Goal: Task Accomplishment & Management: Use online tool/utility

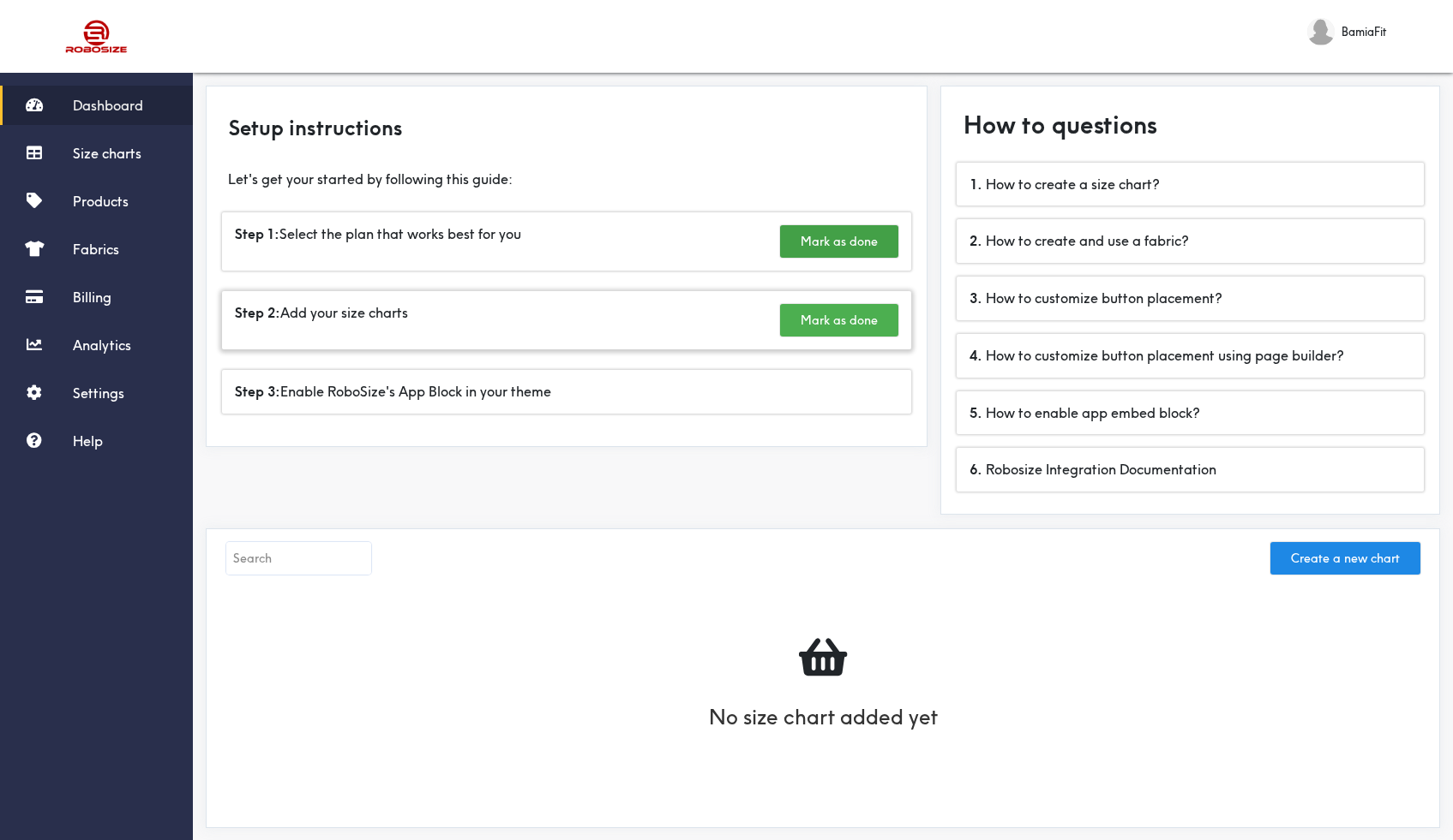
click at [859, 311] on button "Mark as done" at bounding box center [840, 321] width 119 height 33
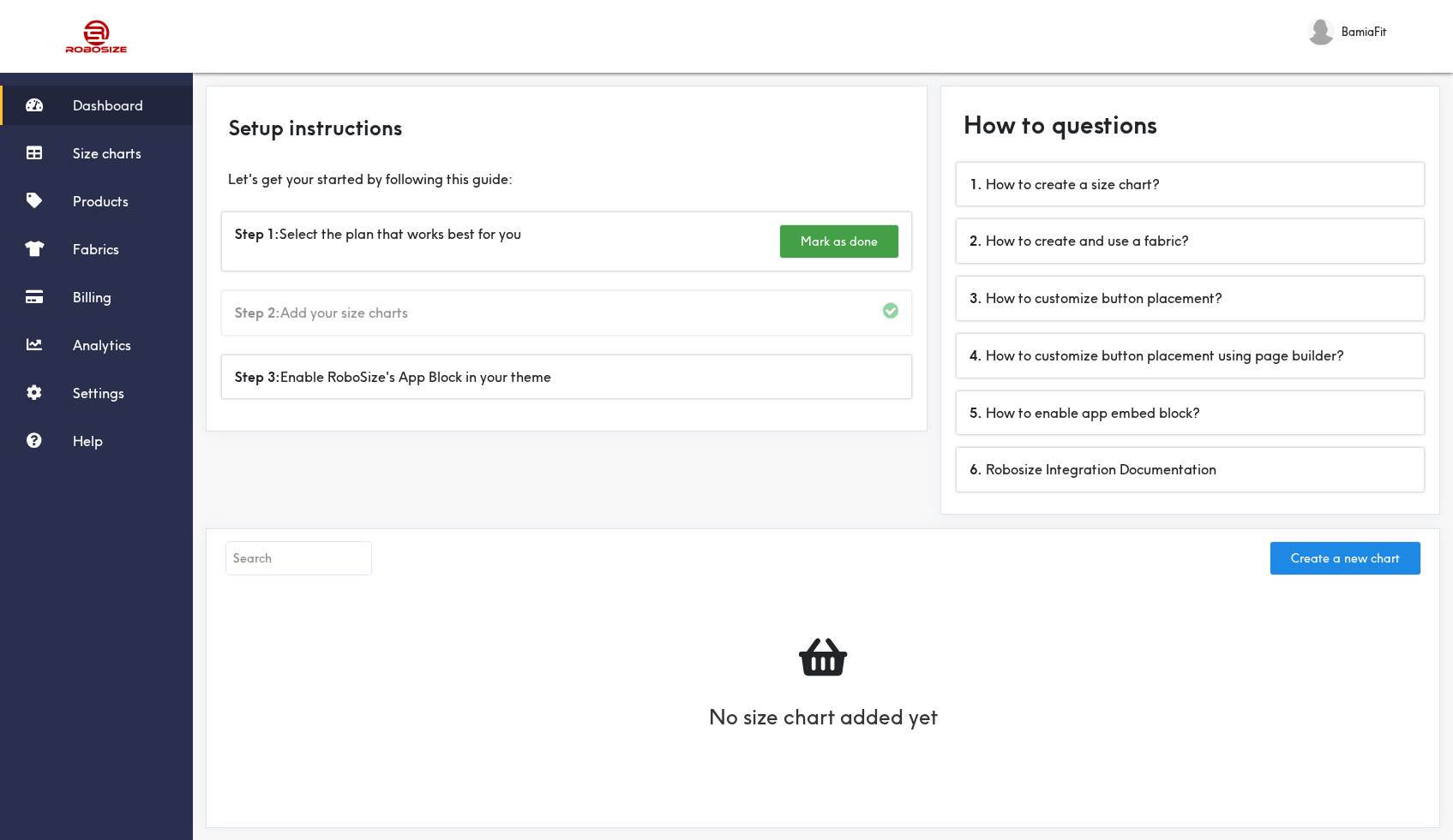
click at [889, 312] on span at bounding box center [891, 311] width 15 height 14
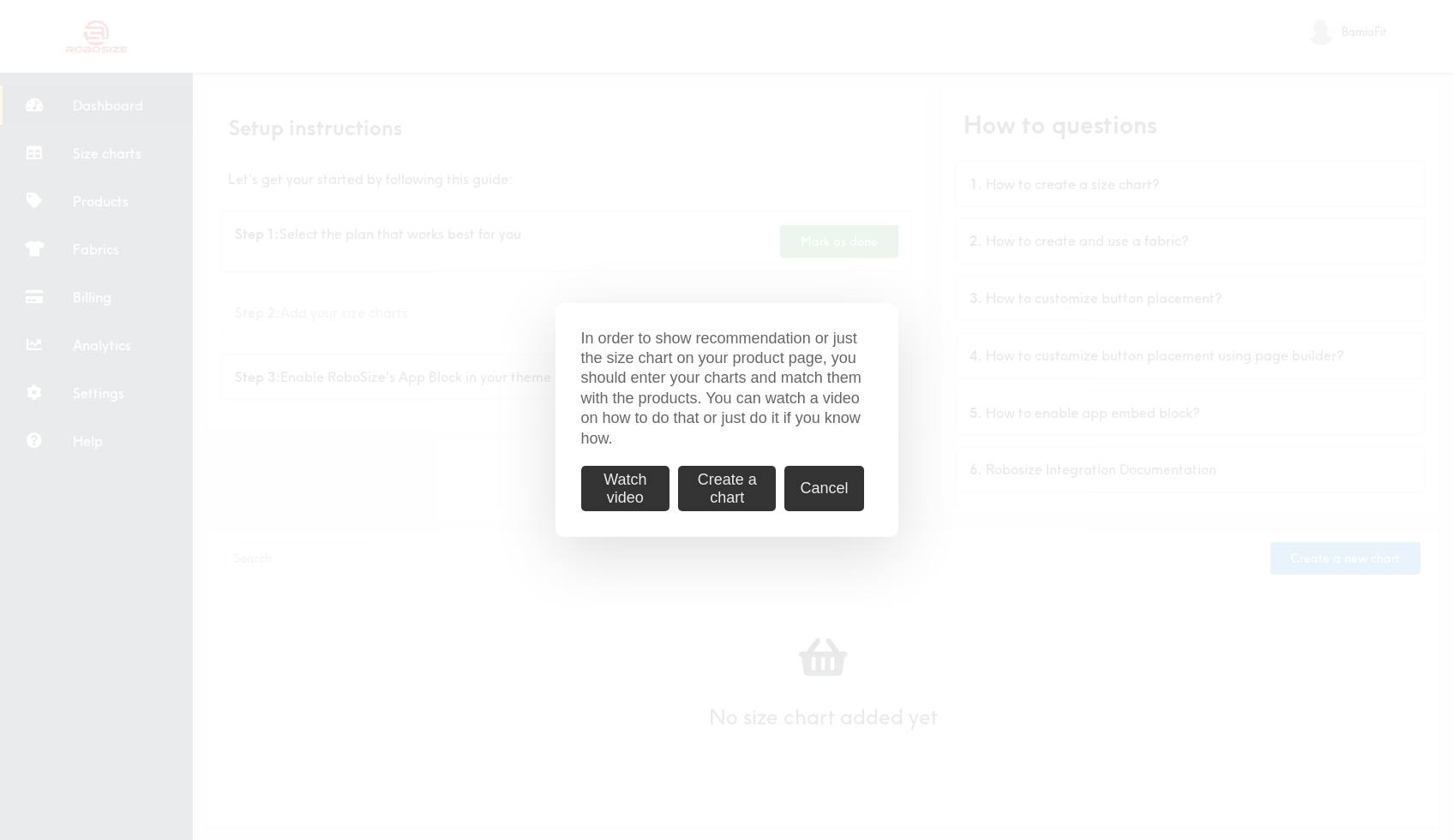
click at [847, 311] on div "In order to show recommendation or just the size chart on your product page, yo…" at bounding box center [726, 421] width 343 height 235
click at [836, 494] on button "Cancel" at bounding box center [823, 489] width 79 height 46
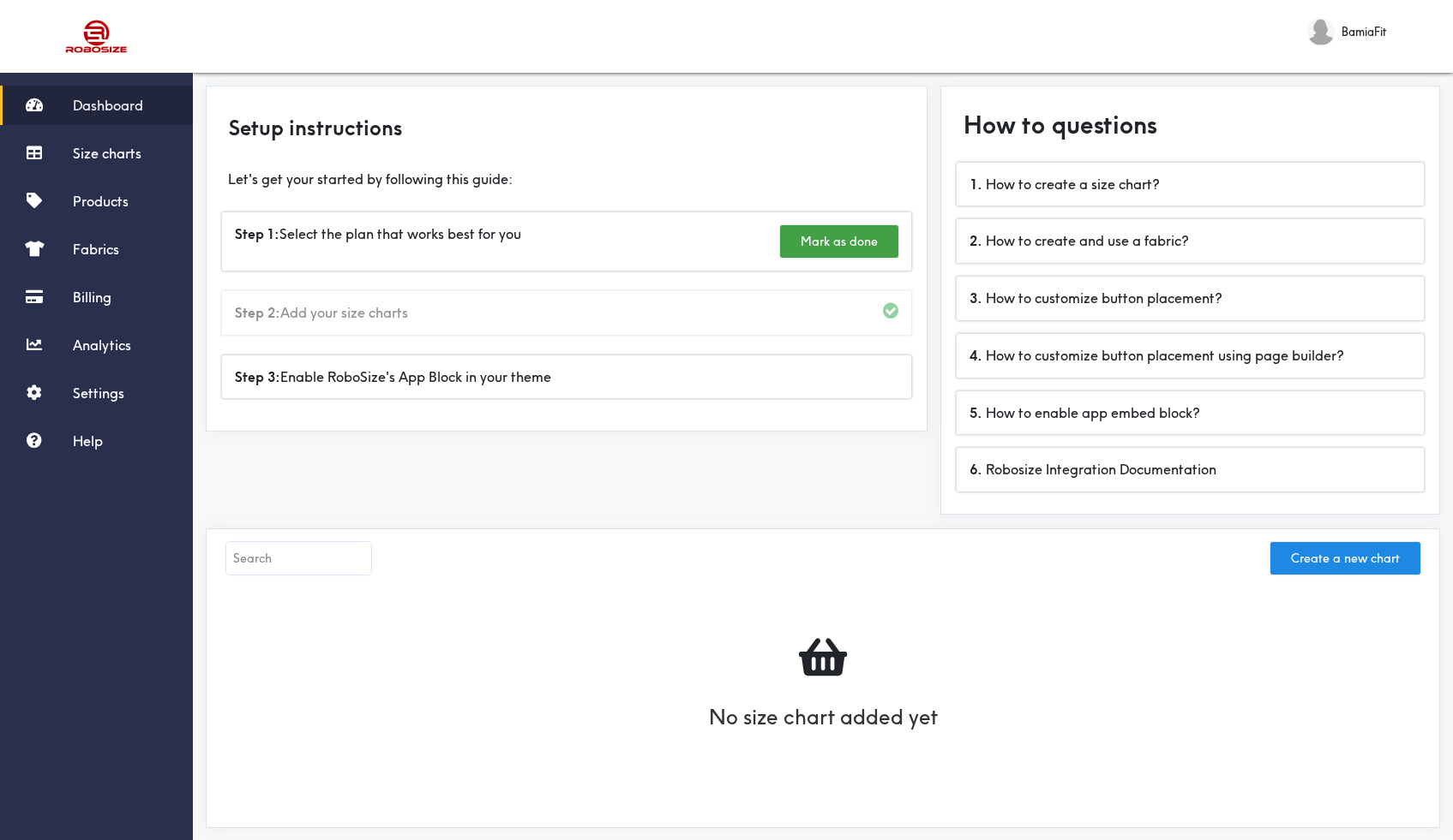
drag, startPoint x: 481, startPoint y: 283, endPoint x: 472, endPoint y: 282, distance: 9.1
click at [472, 282] on div "Step 2: Add your size charts" at bounding box center [566, 312] width 703 height 65
click at [409, 327] on div "Step 2: Add your size charts" at bounding box center [567, 313] width 689 height 44
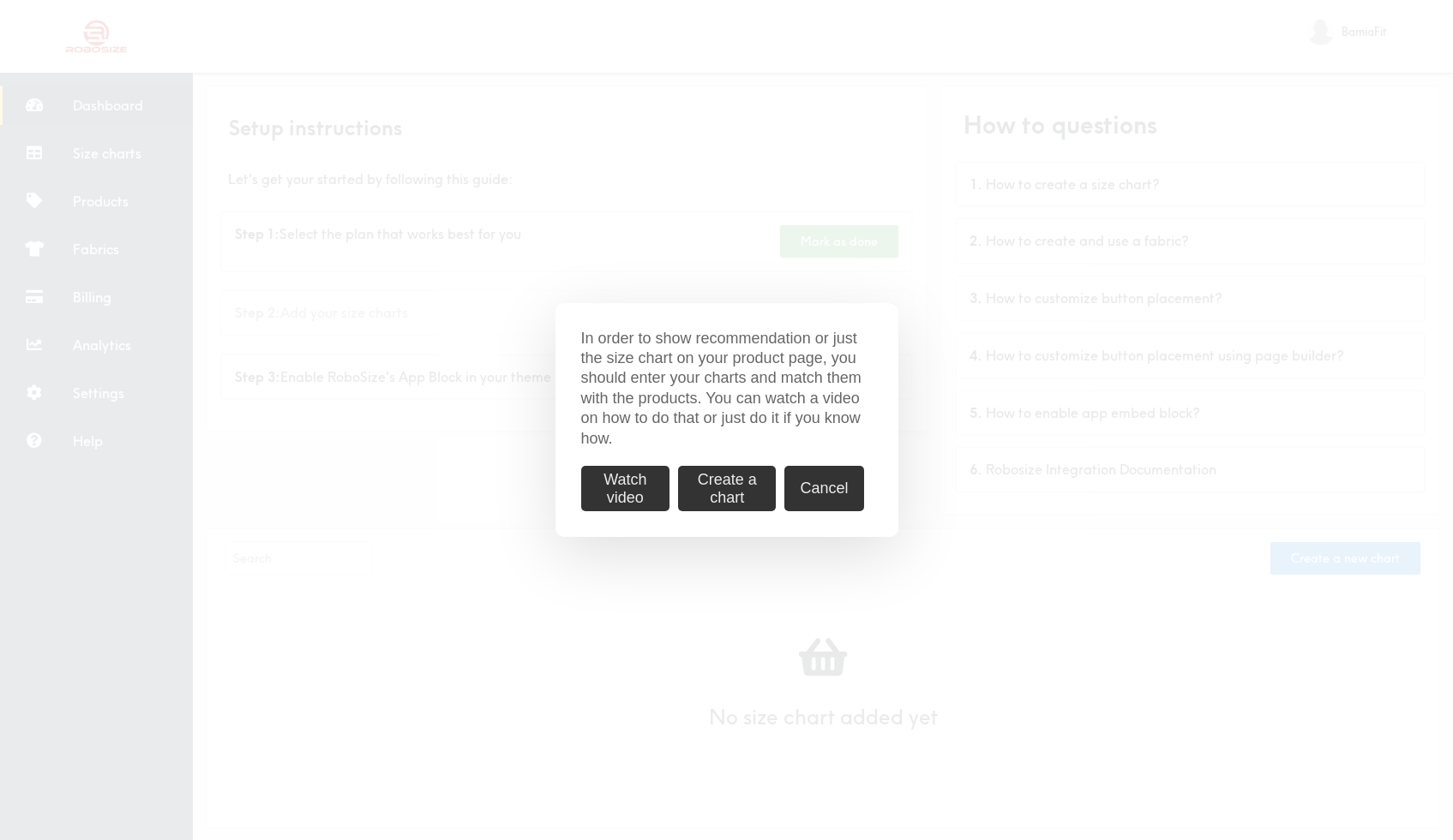
click at [743, 500] on button "Create a chart" at bounding box center [726, 489] width 98 height 46
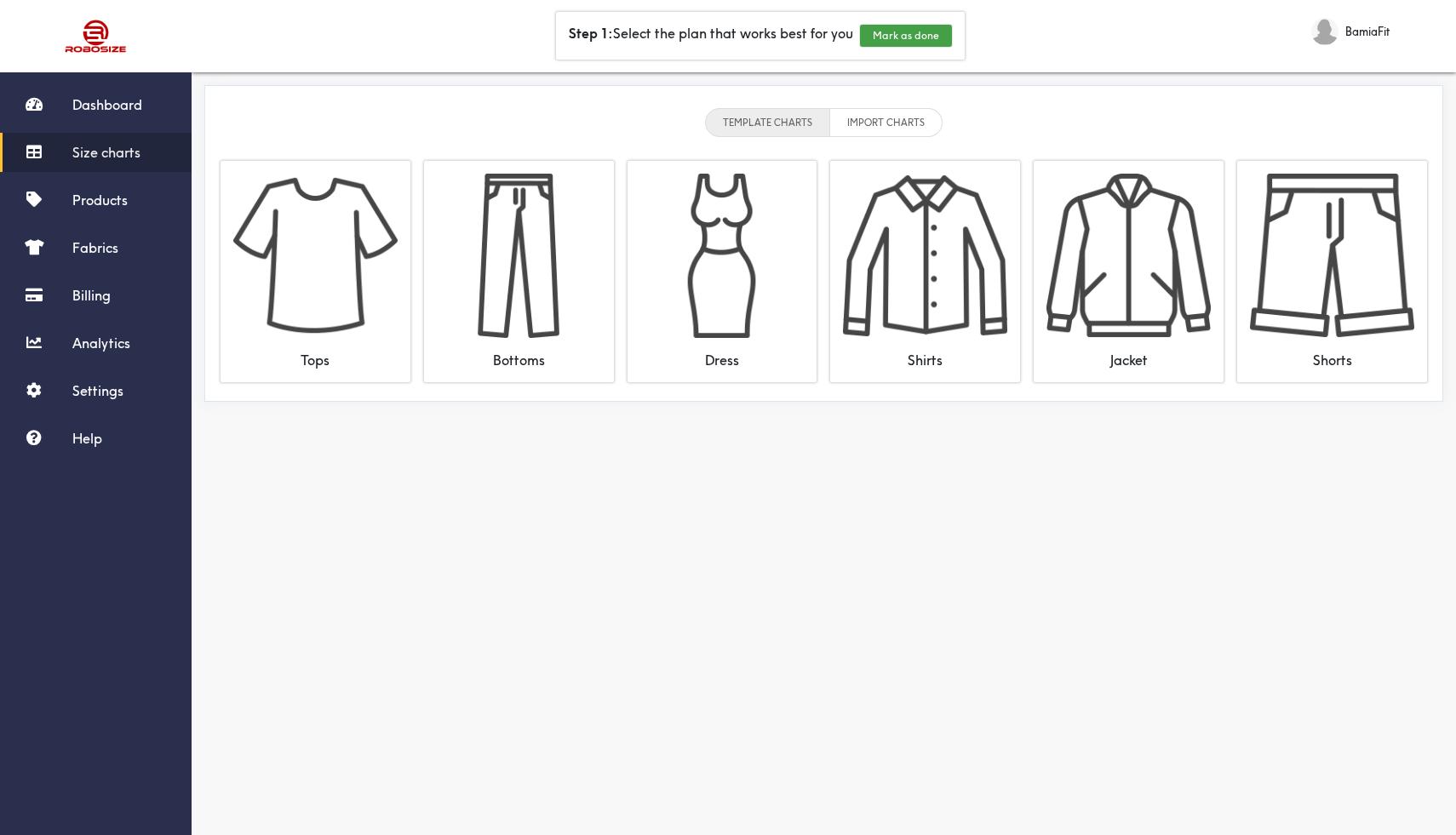
click at [892, 110] on li "IMPORT CHARTS" at bounding box center [886, 122] width 112 height 29
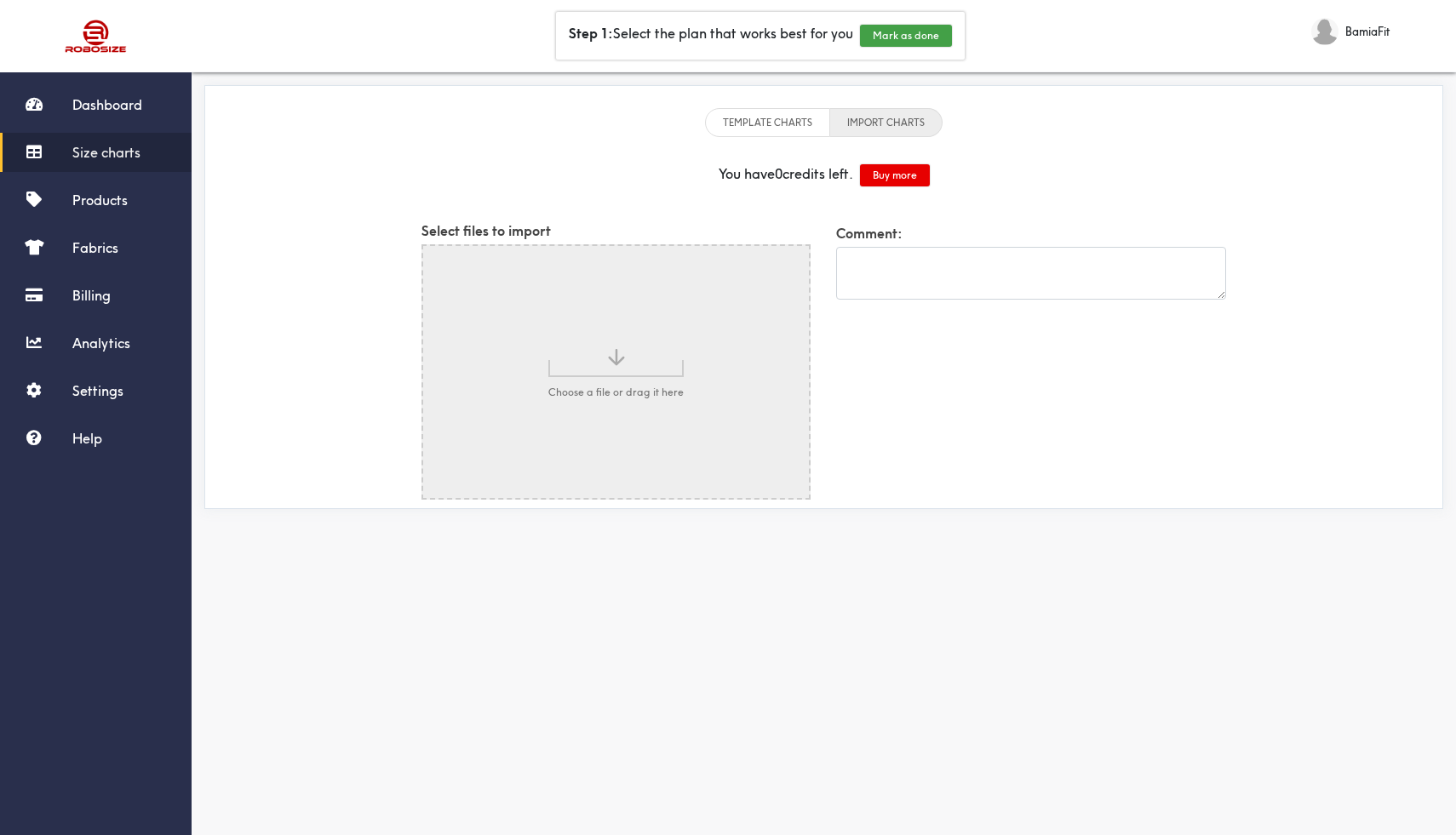
click at [806, 117] on li "TEMPLATE CHARTS" at bounding box center [768, 122] width 125 height 29
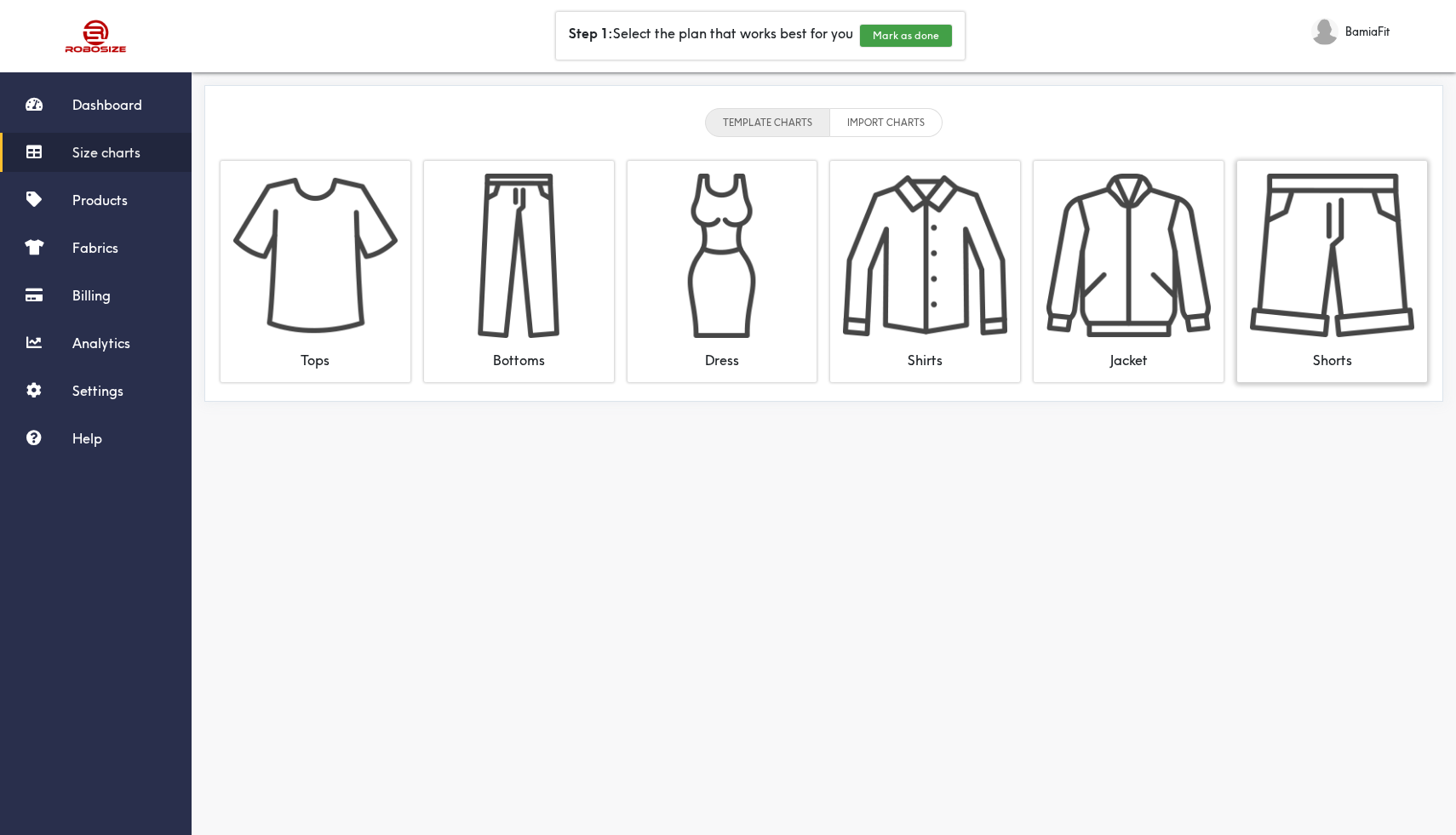
click at [1329, 262] on img at bounding box center [1331, 255] width 164 height 164
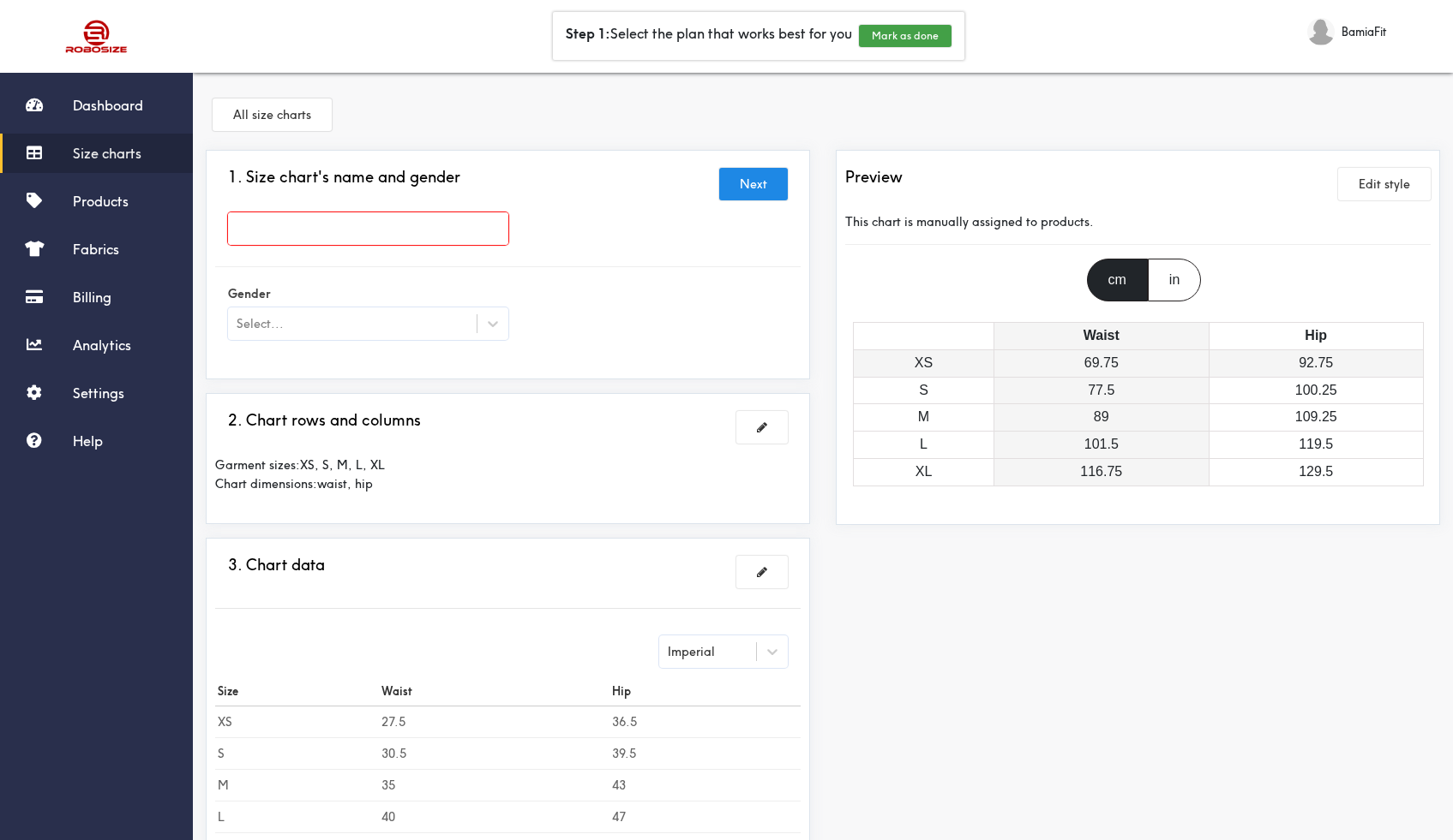
click at [1116, 364] on td "69.75" at bounding box center [1101, 364] width 214 height 27
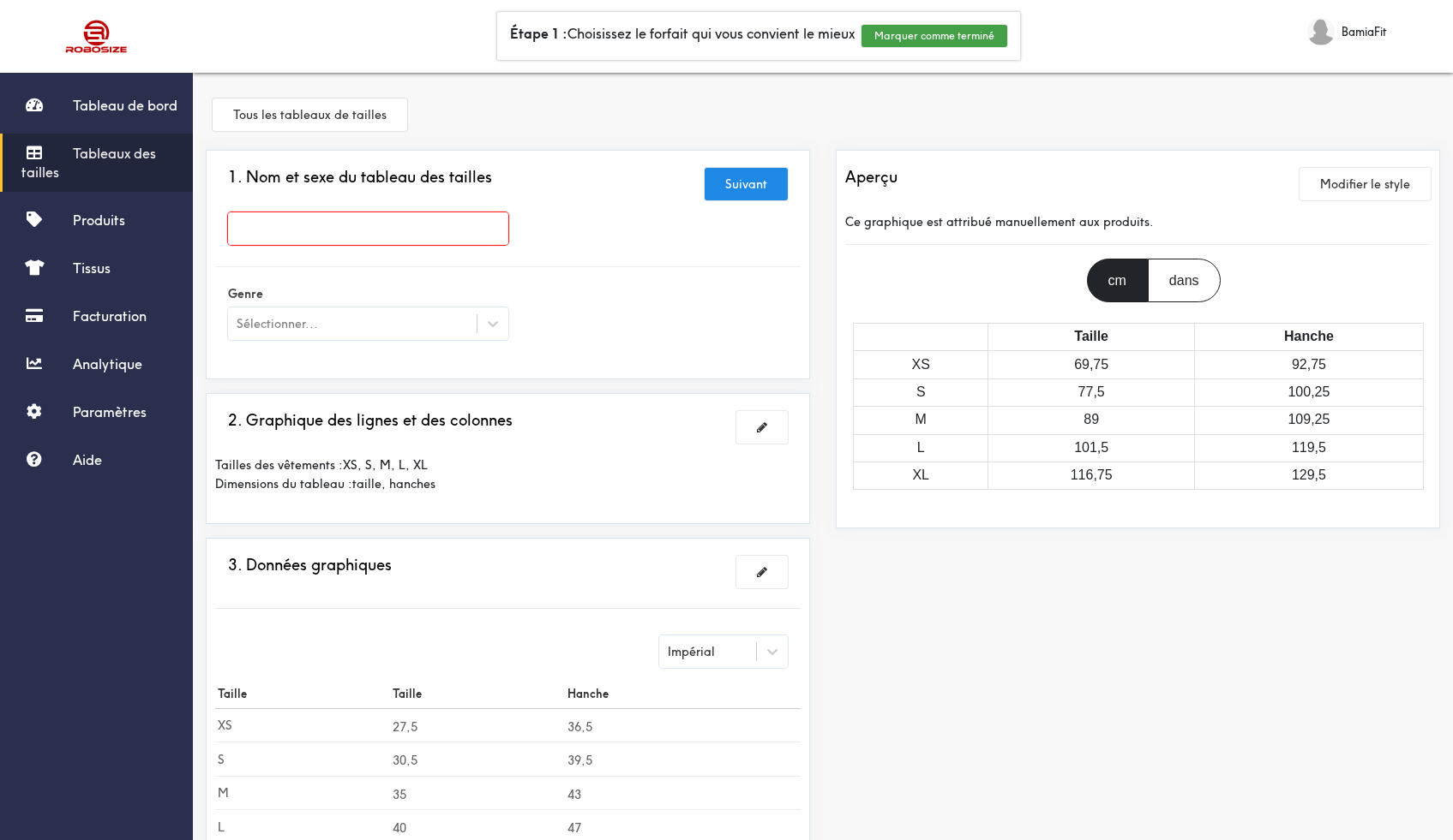
click at [1238, 104] on div "Tous les tableaux de tailles" at bounding box center [823, 118] width 1234 height 65
click at [380, 237] on input "text" at bounding box center [367, 229] width 280 height 33
click at [242, 228] on div at bounding box center [726, 420] width 1453 height 840
click at [240, 230] on input "homme" at bounding box center [367, 229] width 280 height 33
type input "Homme"
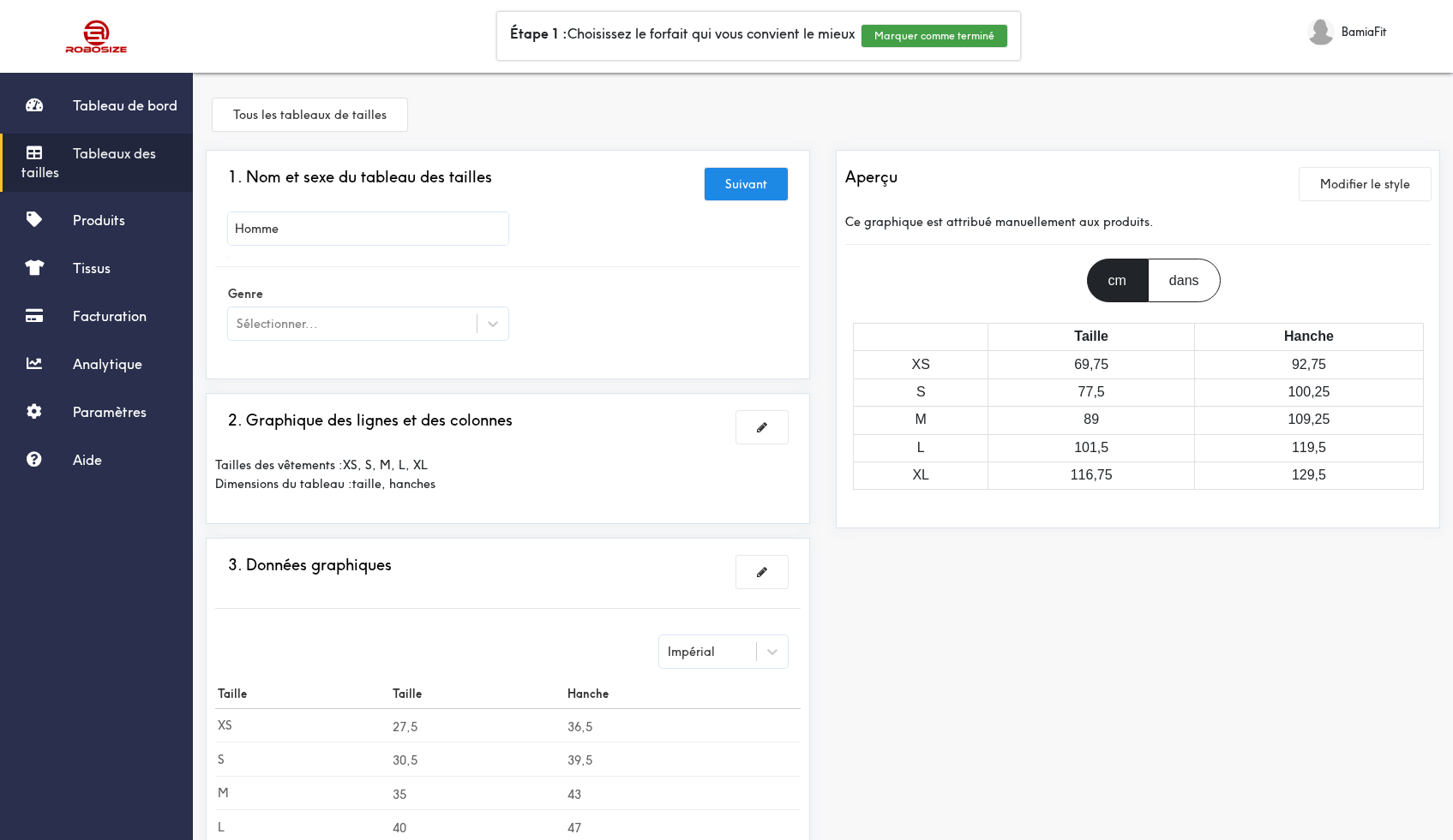
click at [711, 330] on div at bounding box center [726, 420] width 1453 height 840
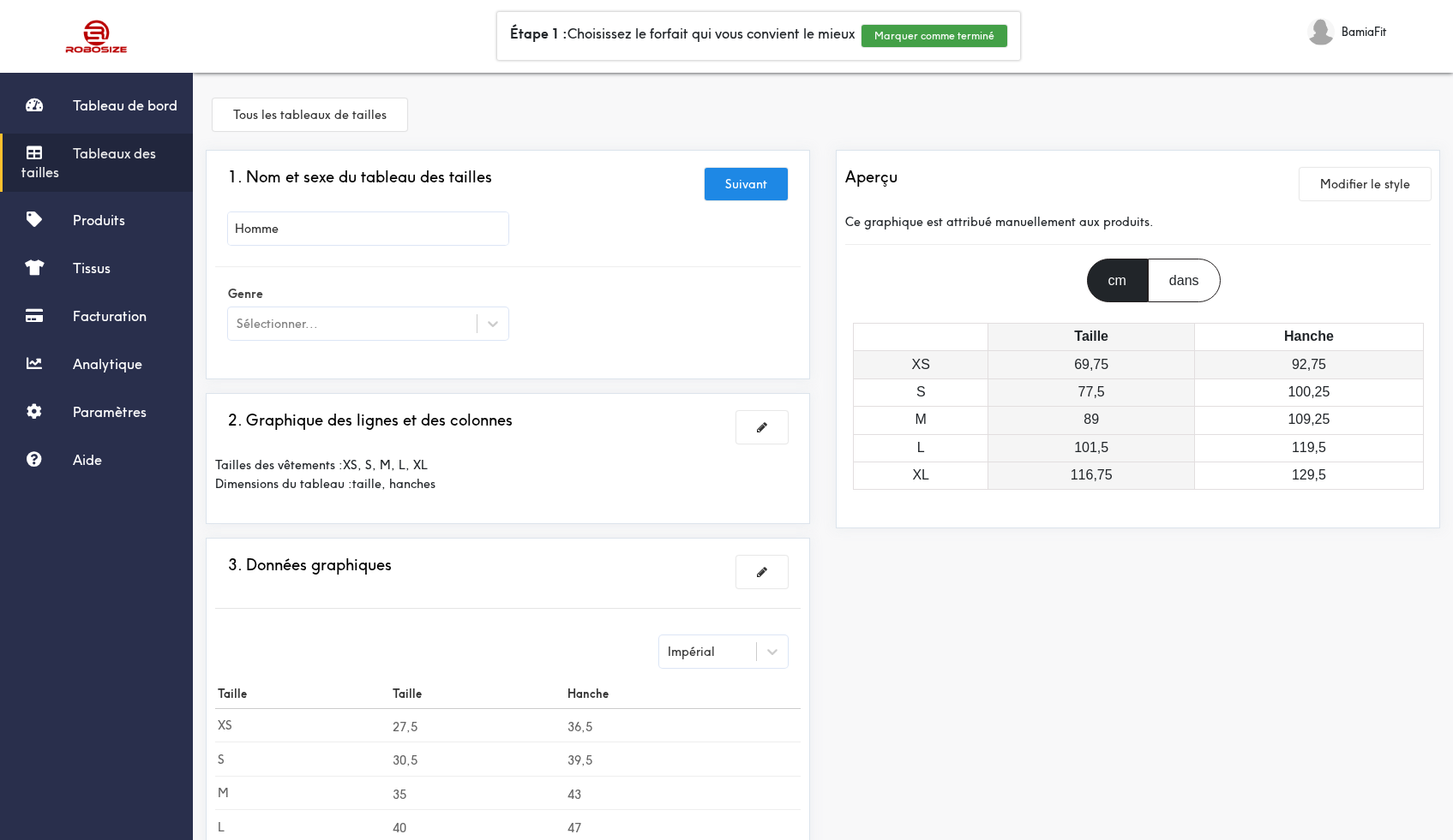
click at [1129, 369] on td "69,75" at bounding box center [1091, 365] width 206 height 27
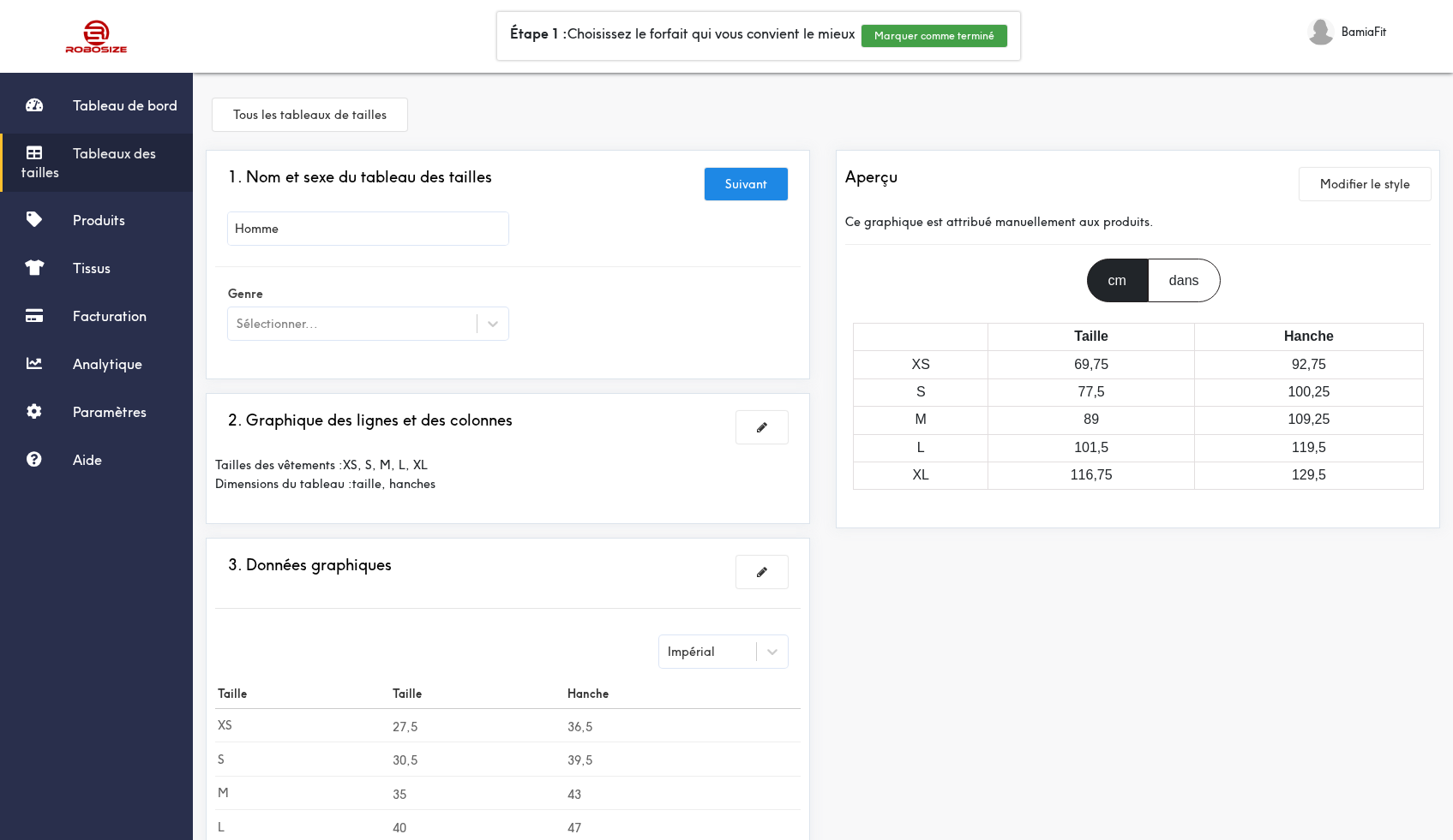
click at [434, 728] on td "27,5" at bounding box center [478, 726] width 175 height 35
click at [400, 721] on font "27,5" at bounding box center [405, 726] width 25 height 15
click at [407, 724] on font "27,5" at bounding box center [405, 726] width 25 height 15
click at [1396, 189] on font "Modifier le style" at bounding box center [1365, 184] width 90 height 15
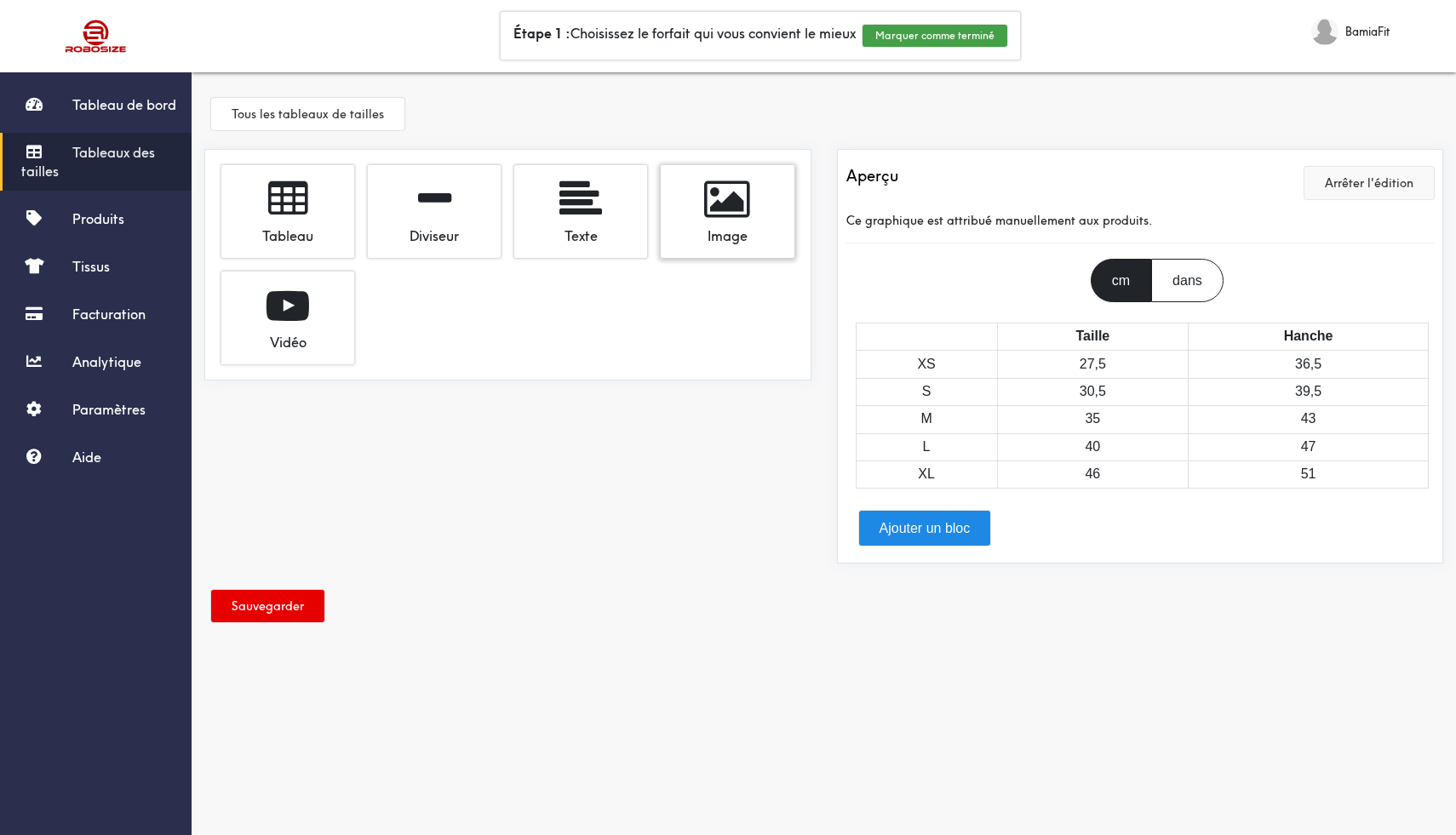
click at [747, 231] on font "Image" at bounding box center [727, 235] width 40 height 17
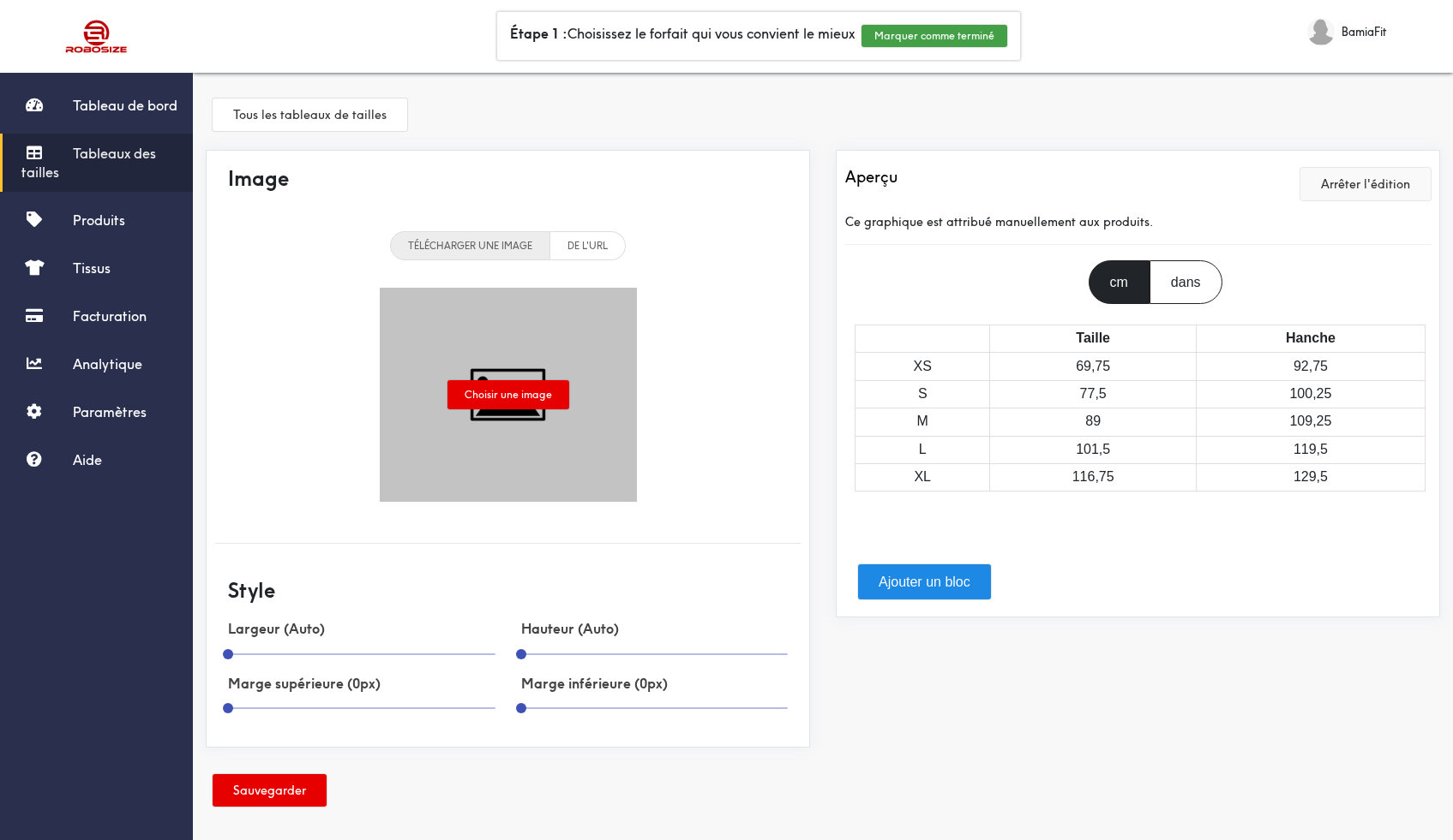
click at [1364, 188] on font "Arrêter l'édition" at bounding box center [1365, 184] width 89 height 15
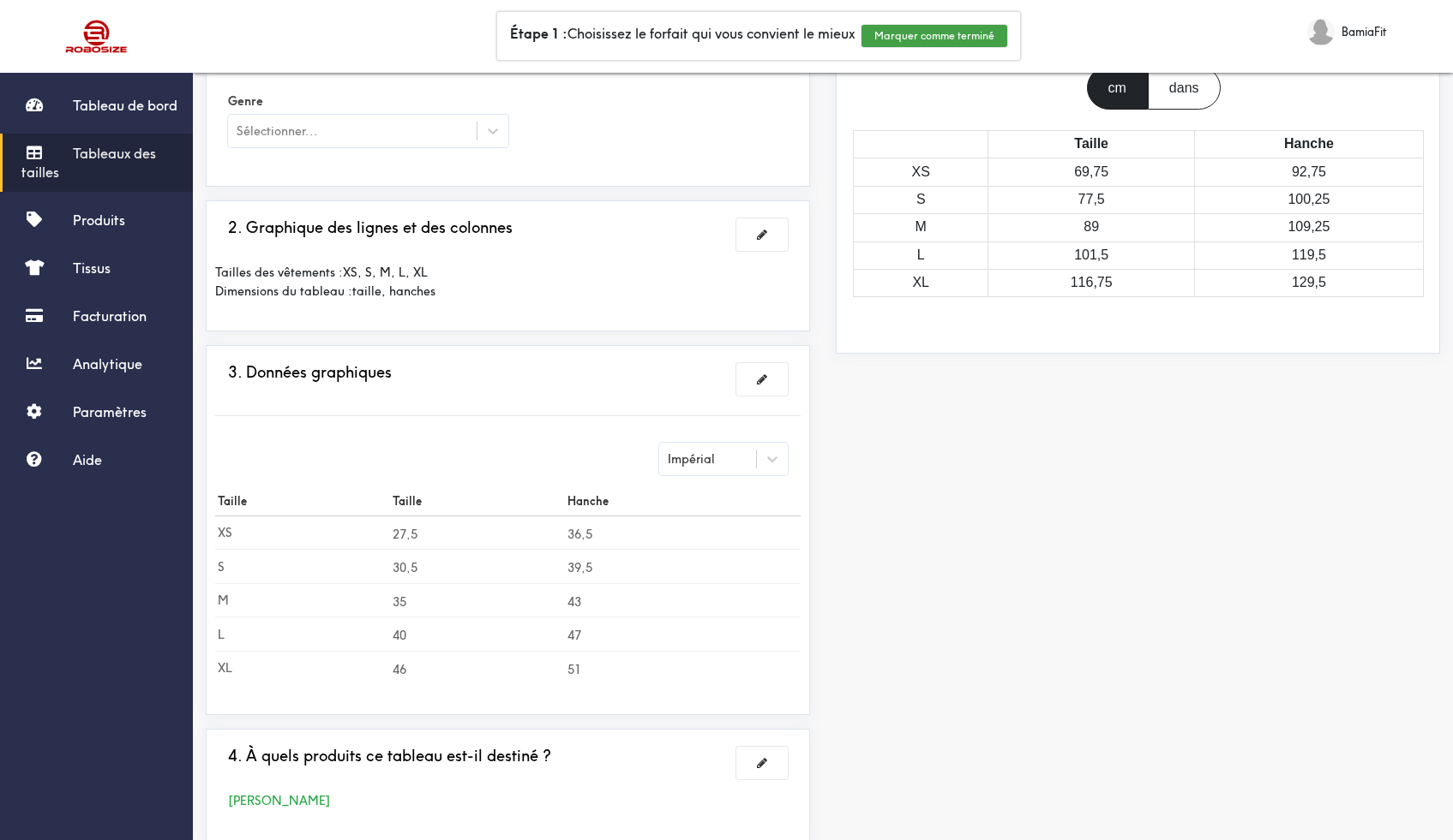
scroll to position [218, 0]
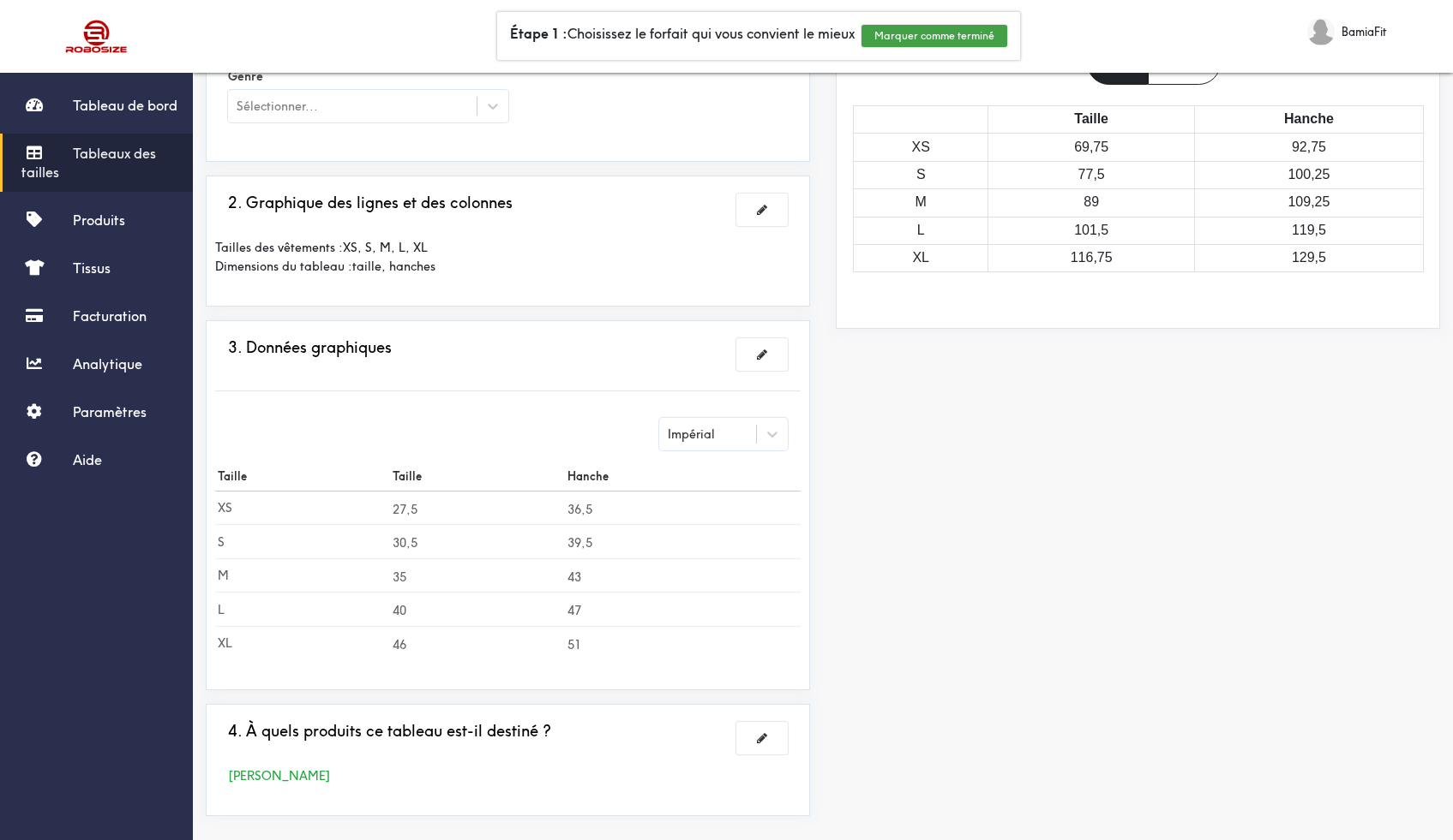
click at [230, 509] on td "XS" at bounding box center [303, 508] width 175 height 35
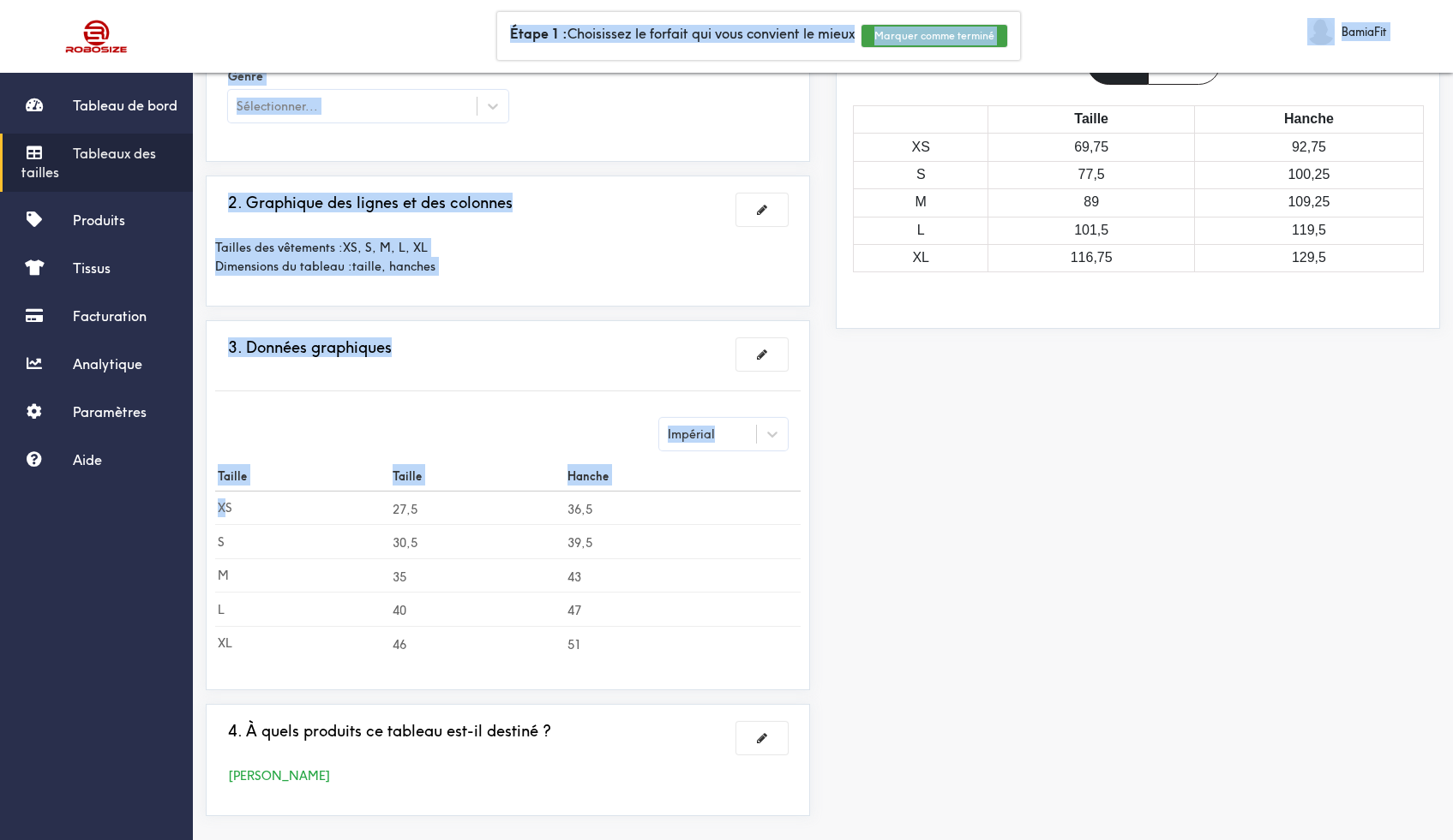
drag, startPoint x: 228, startPoint y: 509, endPoint x: 184, endPoint y: 507, distance: 44.0
click at [180, 509] on div "Tableau de bord Tableaux des tailles Produits Tissus Facturation Analytique Par…" at bounding box center [726, 349] width 1453 height 1133
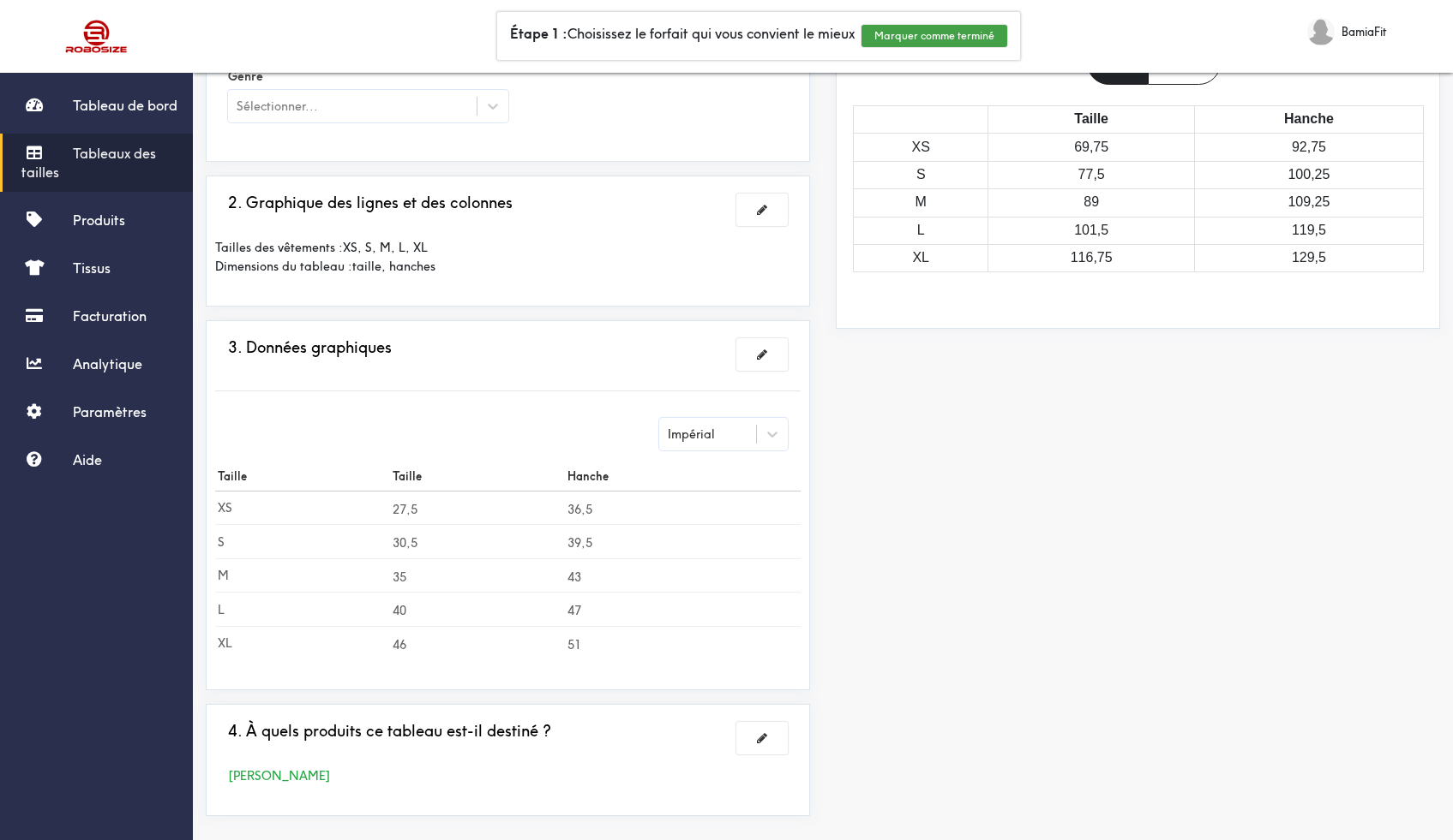
click at [272, 517] on td "XS" at bounding box center [303, 508] width 175 height 35
click at [771, 428] on icon at bounding box center [772, 434] width 17 height 17
click at [737, 472] on div "Métrique" at bounding box center [723, 477] width 129 height 33
click at [422, 509] on td "27,5" at bounding box center [478, 508] width 175 height 35
drag, startPoint x: 416, startPoint y: 509, endPoint x: 356, endPoint y: 520, distance: 61.0
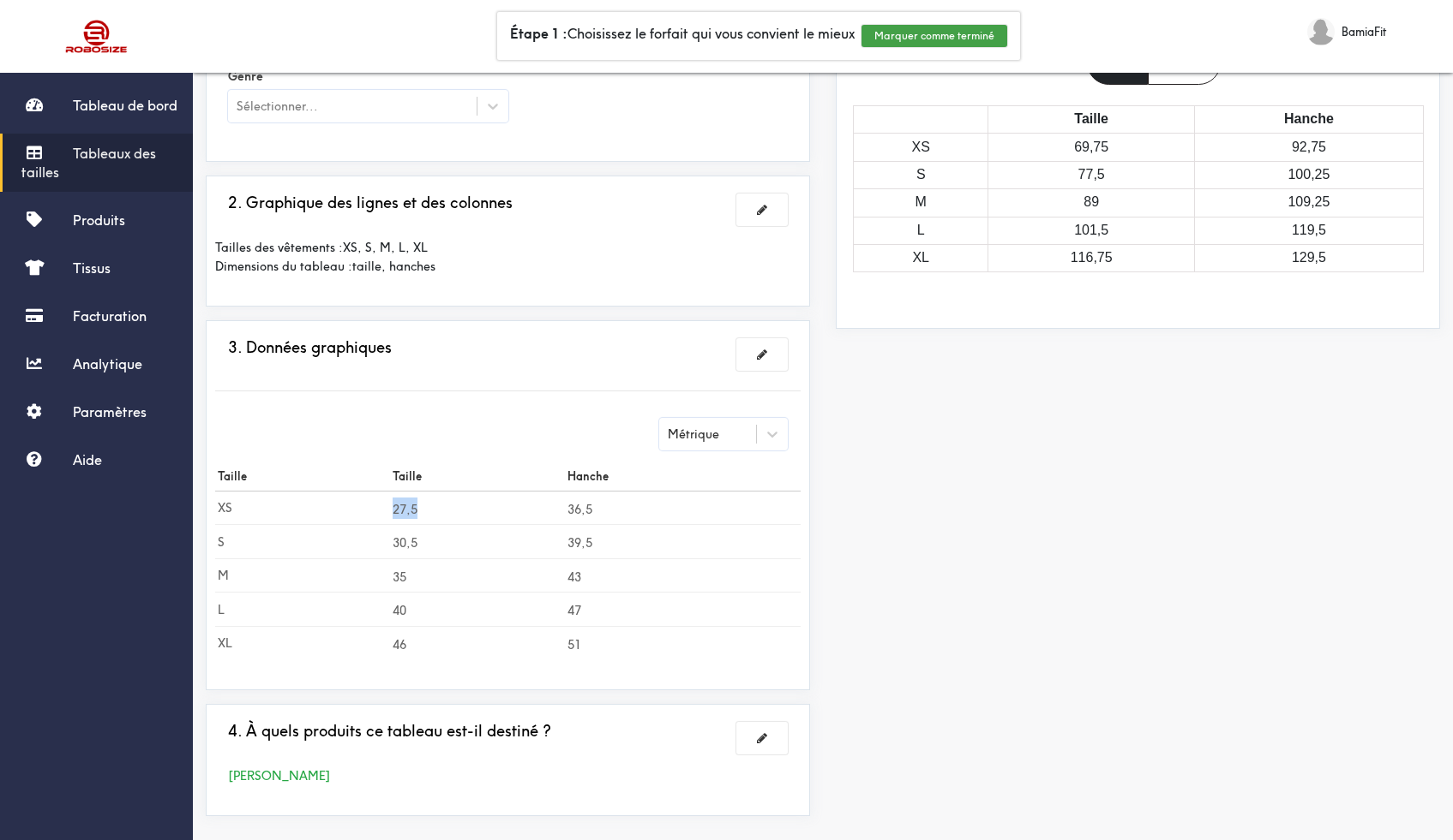
click at [376, 518] on tr "XS 27,5 36,5" at bounding box center [508, 508] width 585 height 35
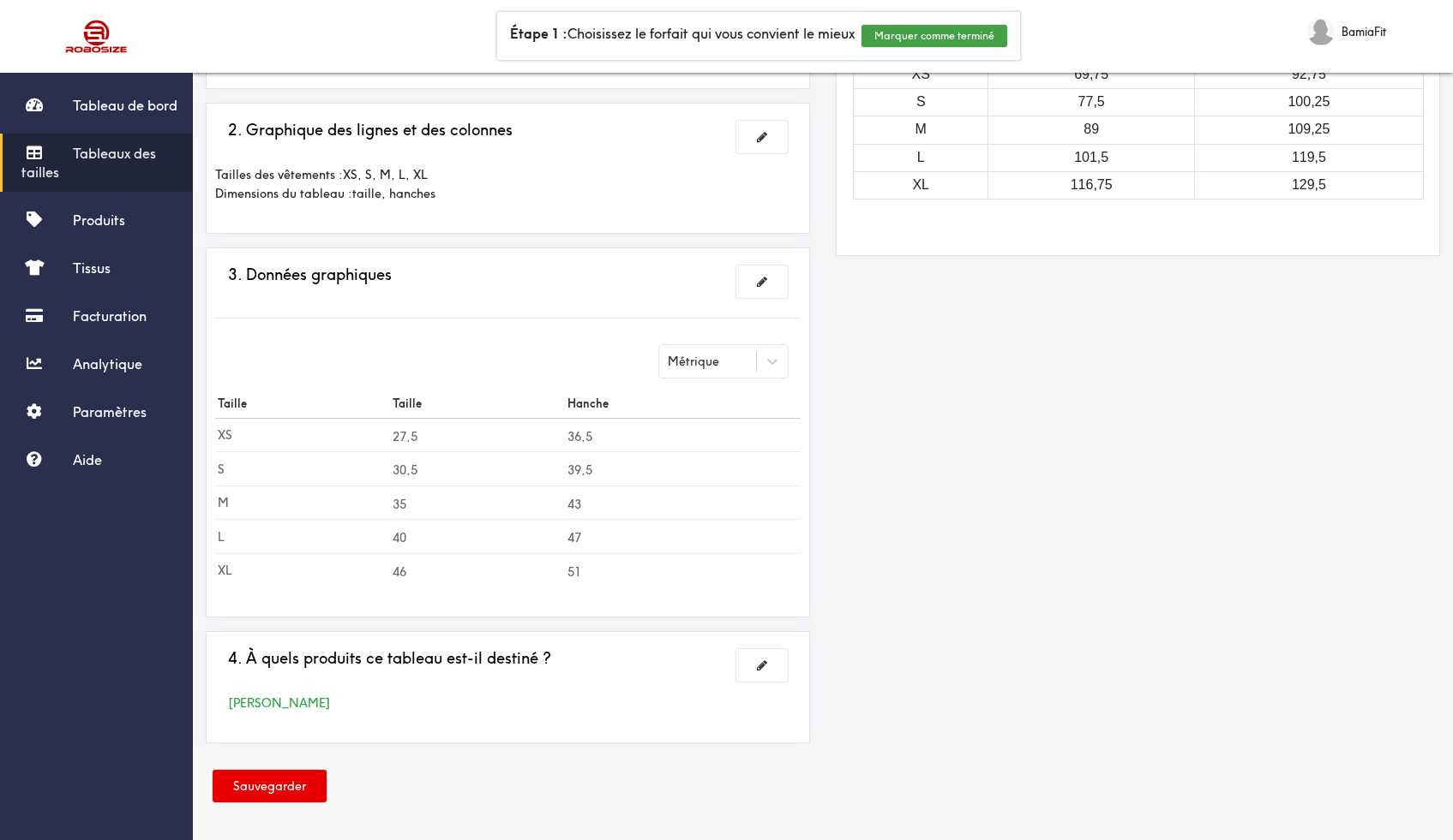
scroll to position [292, 0]
click at [757, 685] on div "[PERSON_NAME]" at bounding box center [508, 702] width 585 height 45
click at [763, 673] on button at bounding box center [762, 664] width 51 height 33
